Goal: Task Accomplishment & Management: Complete application form

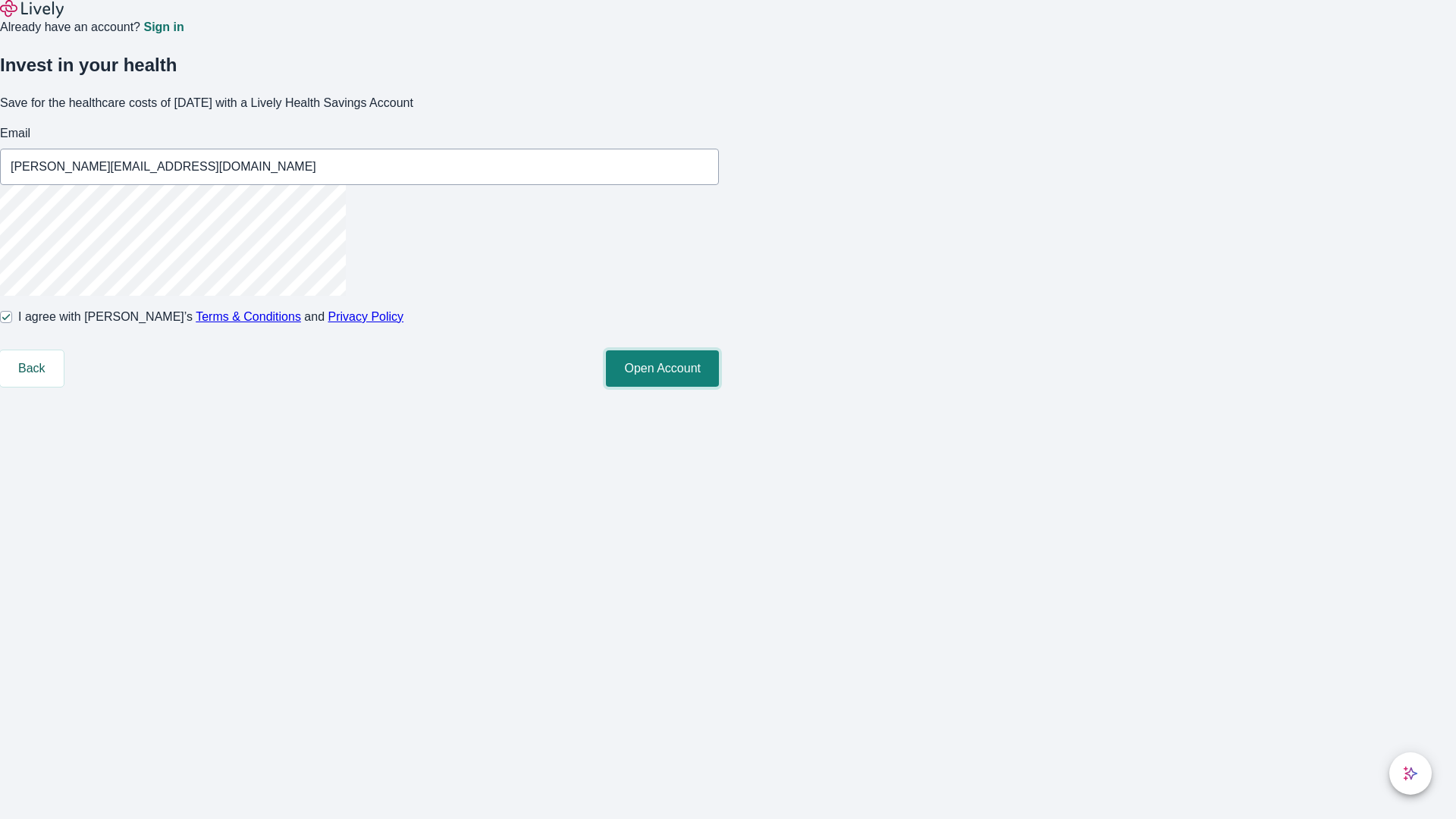
click at [719, 387] on button "Open Account" at bounding box center [662, 369] width 113 height 36
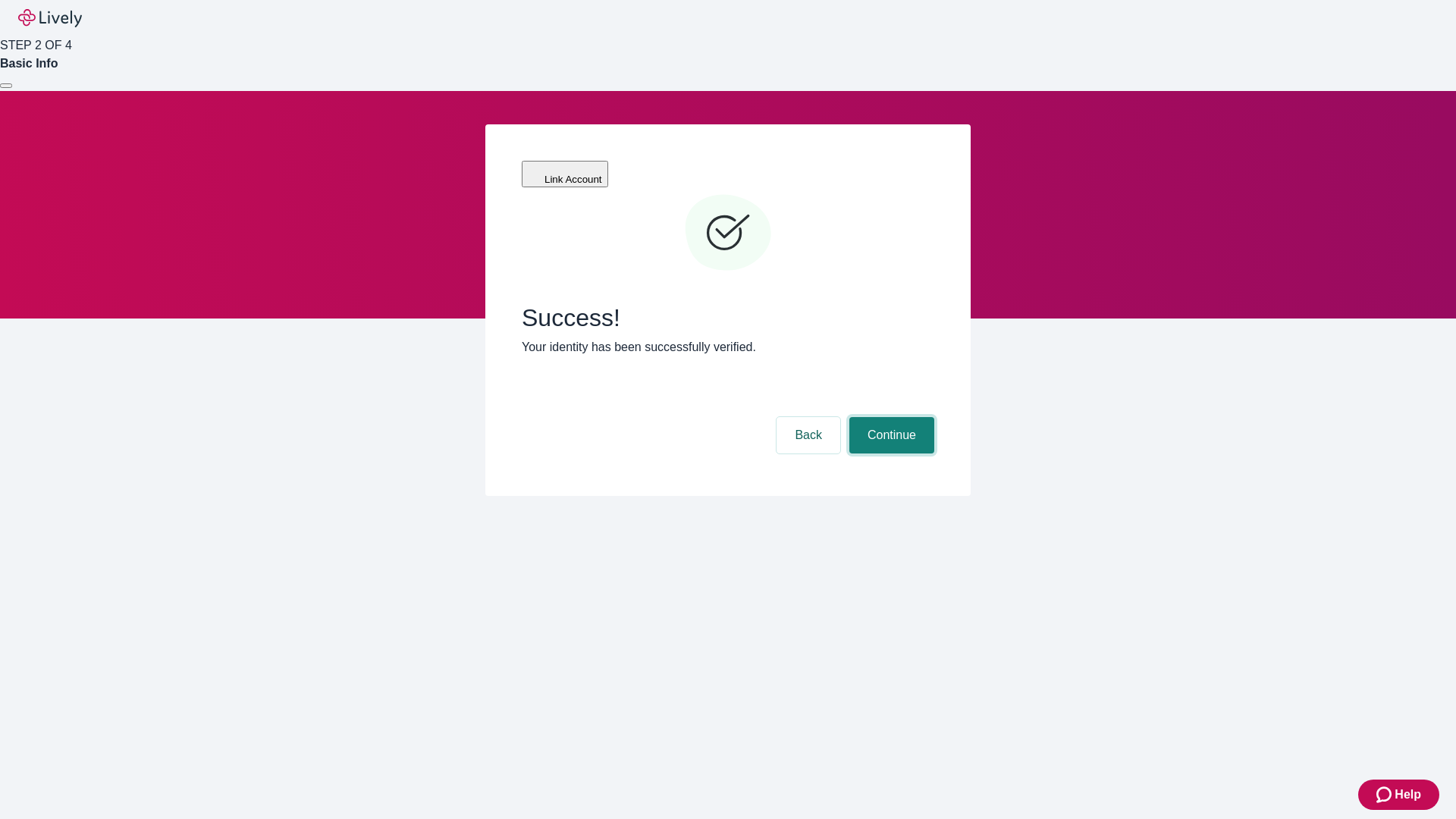
click at [890, 417] on button "Continue" at bounding box center [892, 435] width 85 height 36
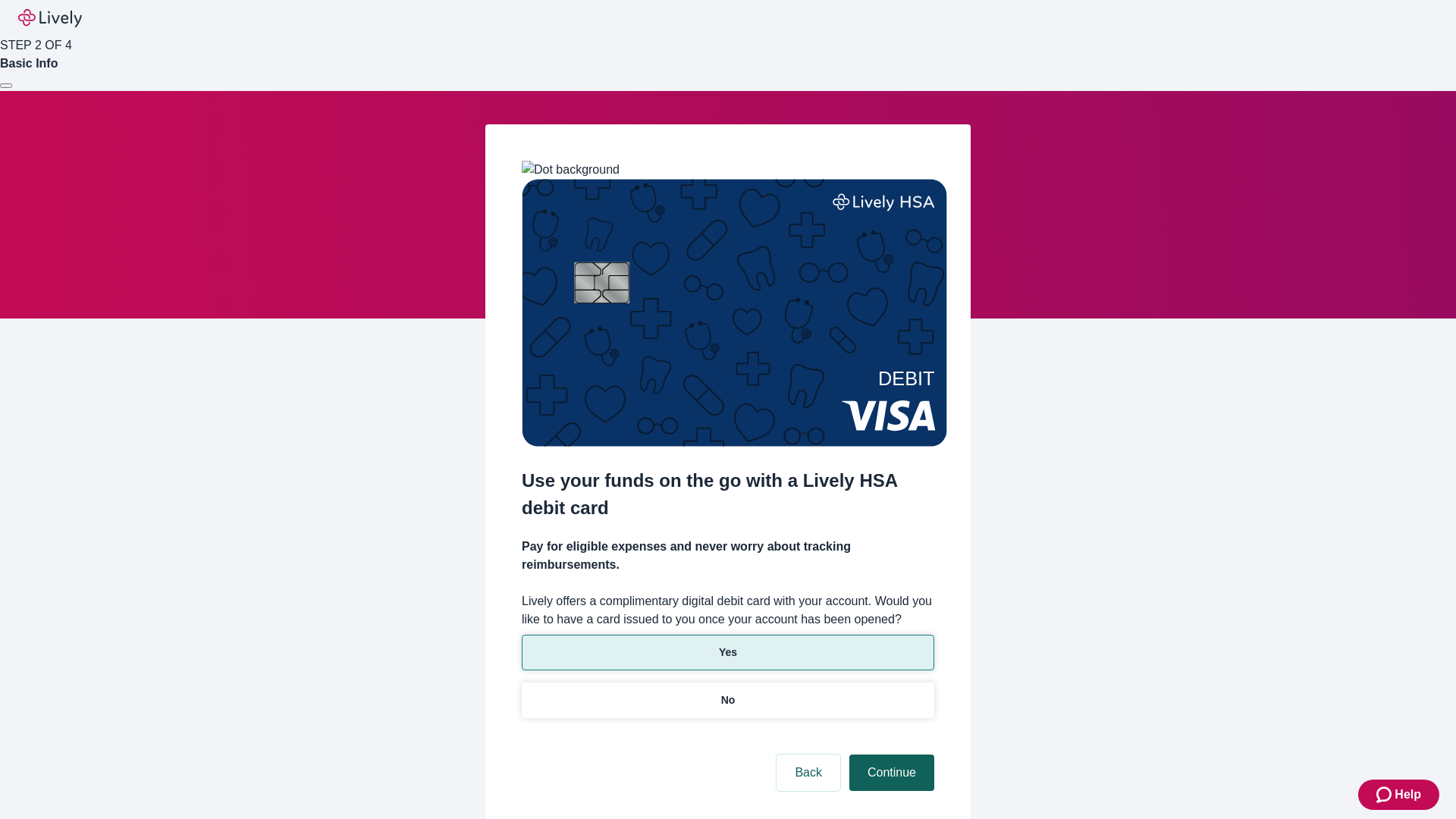
click at [727, 645] on p "Yes" at bounding box center [728, 653] width 18 height 16
click at [890, 755] on button "Continue" at bounding box center [892, 773] width 85 height 36
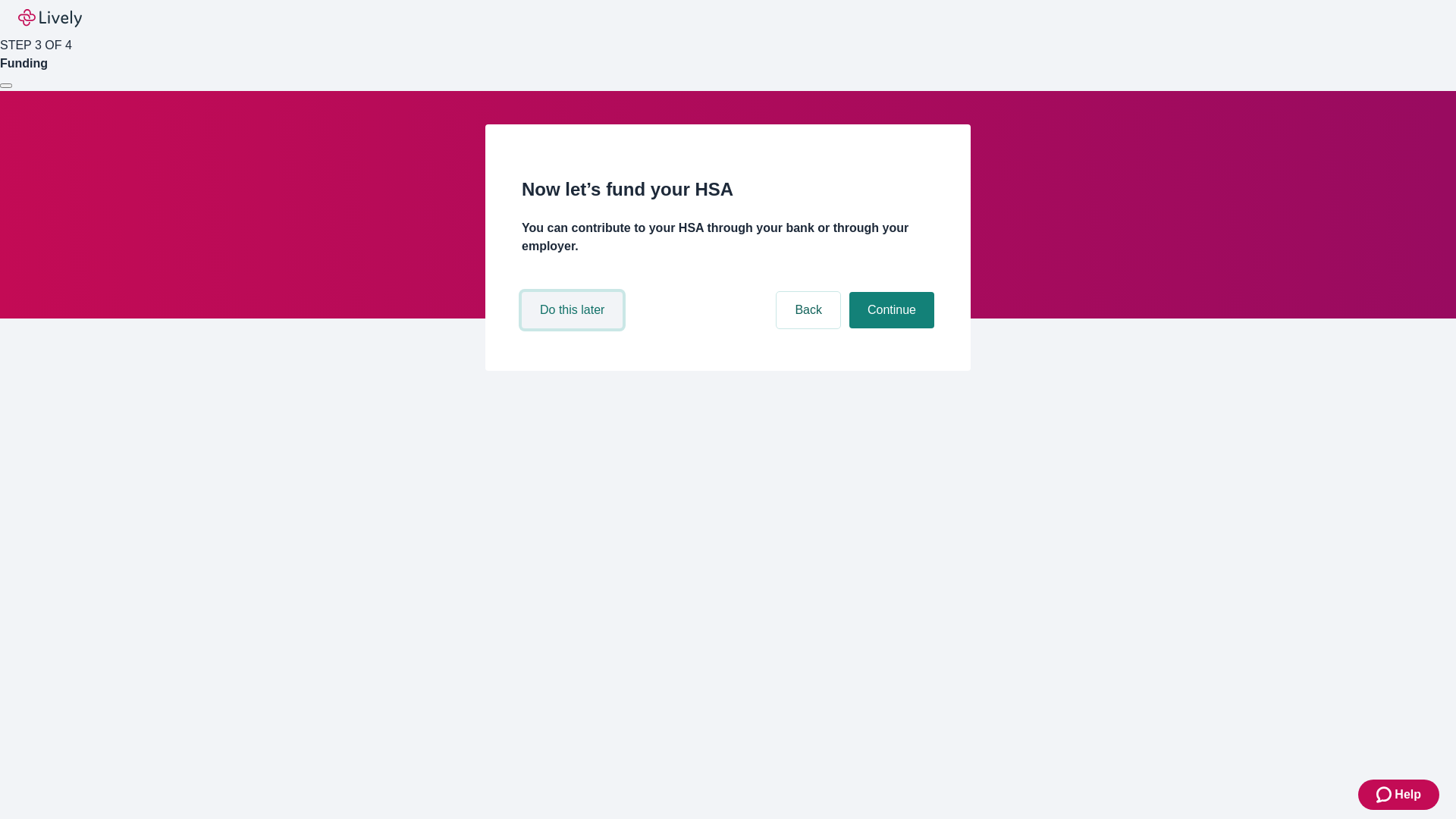
click at [574, 328] on button "Do this later" at bounding box center [572, 310] width 101 height 36
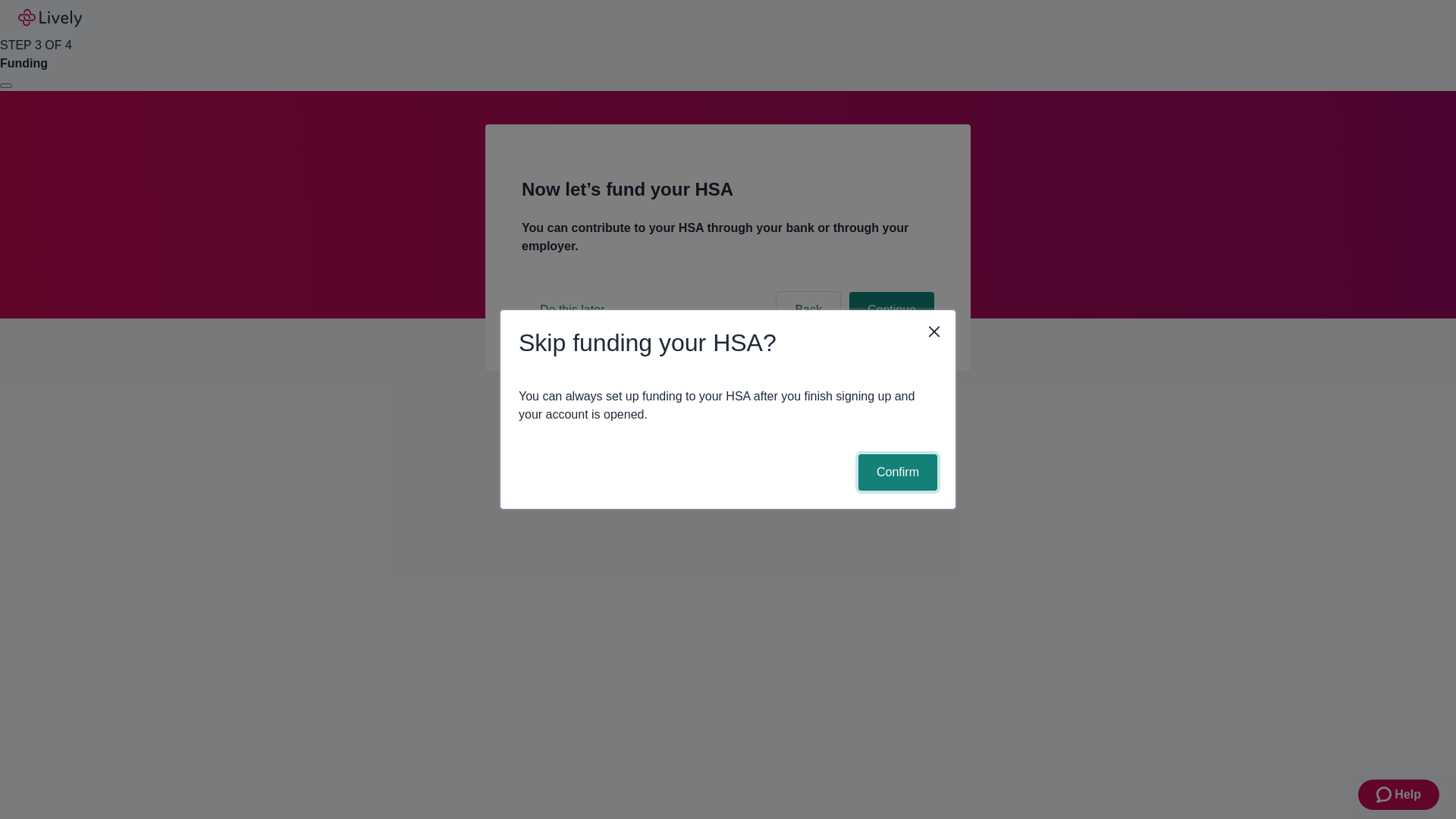
click at [896, 473] on button "Confirm" at bounding box center [898, 473] width 79 height 36
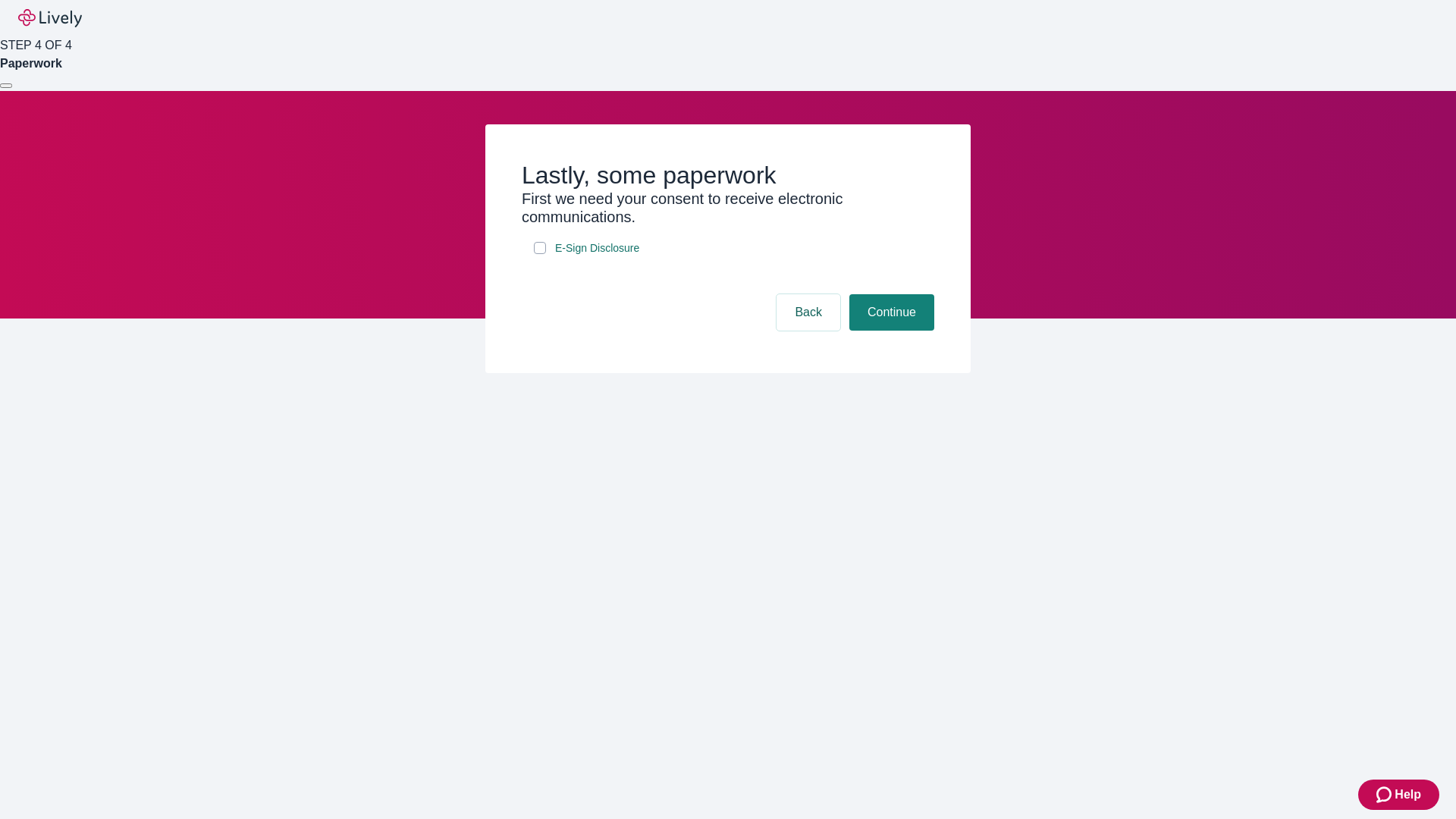
click at [540, 255] on input "E-Sign Disclosure" at bounding box center [540, 248] width 12 height 12
checkbox input "true"
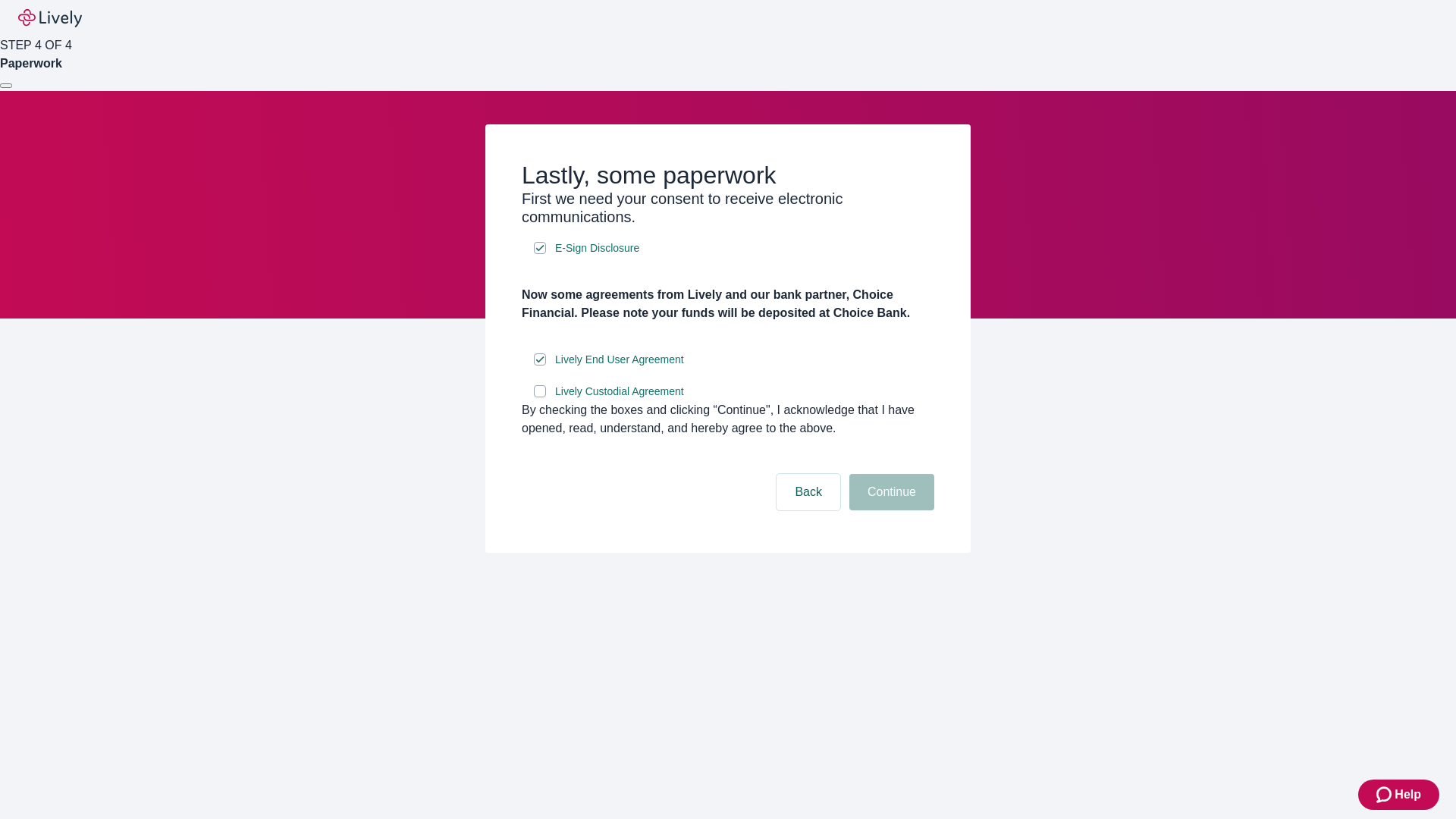
click at [540, 397] on input "Lively Custodial Agreement" at bounding box center [540, 391] width 12 height 12
checkbox input "true"
click at [890, 511] on button "Continue" at bounding box center [892, 493] width 85 height 36
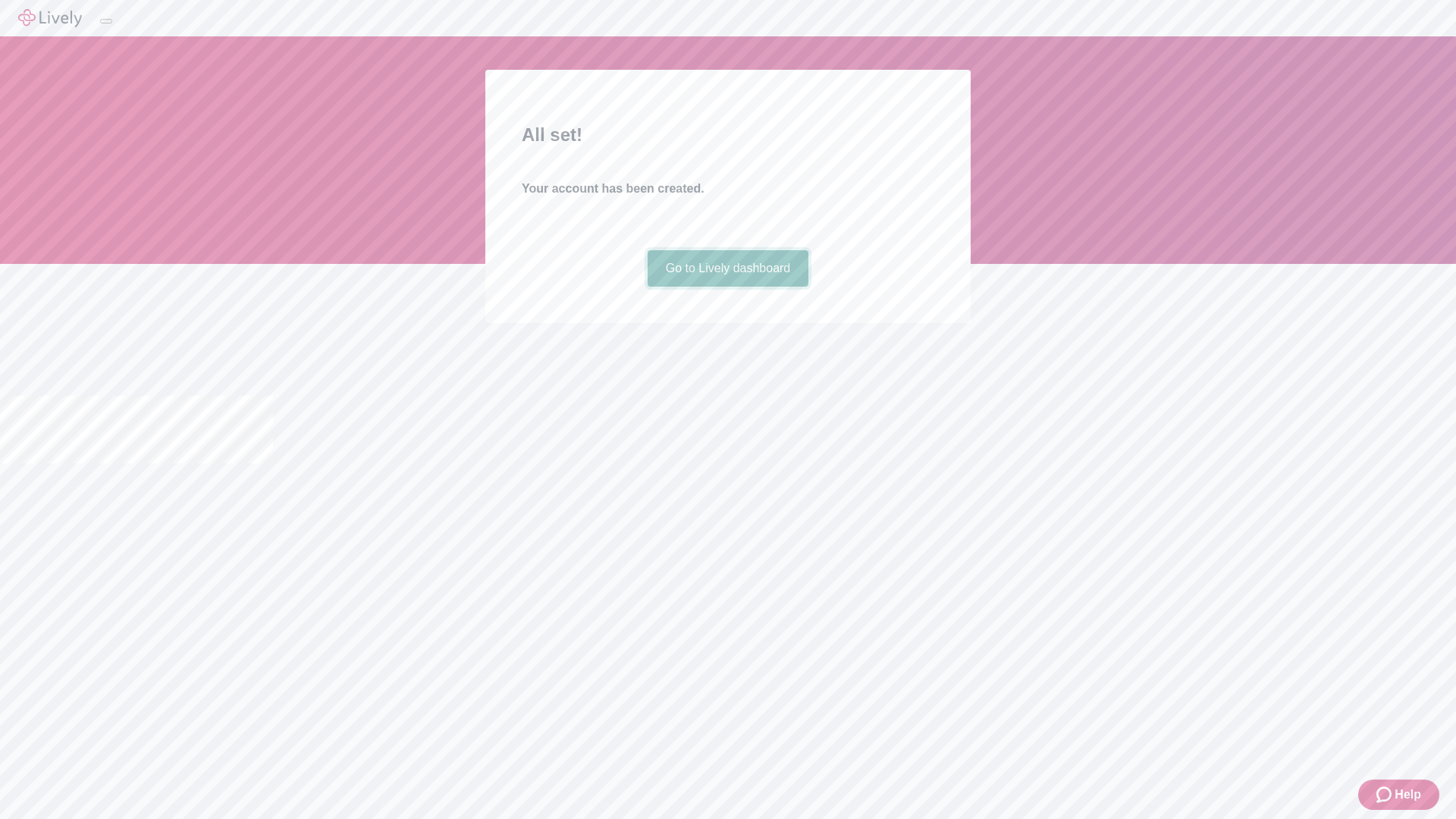
click at [727, 287] on link "Go to Lively dashboard" at bounding box center [728, 268] width 162 height 36
